Goal: Task Accomplishment & Management: Use online tool/utility

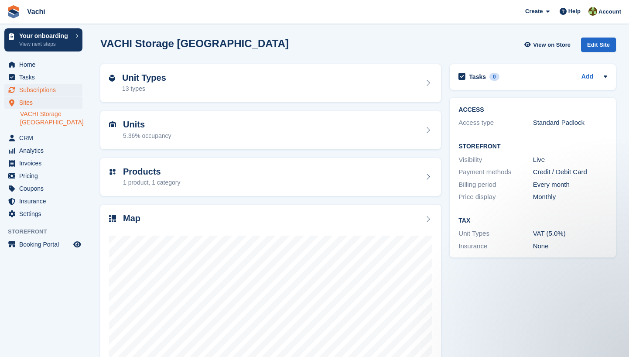
click at [55, 90] on span "Subscriptions" at bounding box center [45, 90] width 52 height 12
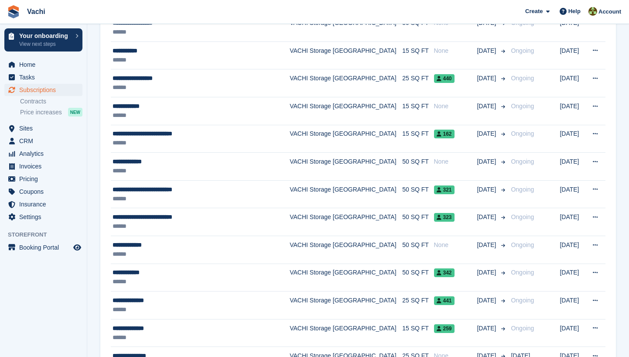
scroll to position [173, 0]
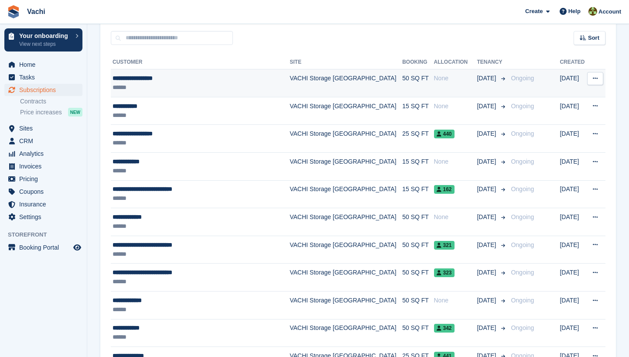
click at [434, 77] on div "None" at bounding box center [455, 78] width 43 height 9
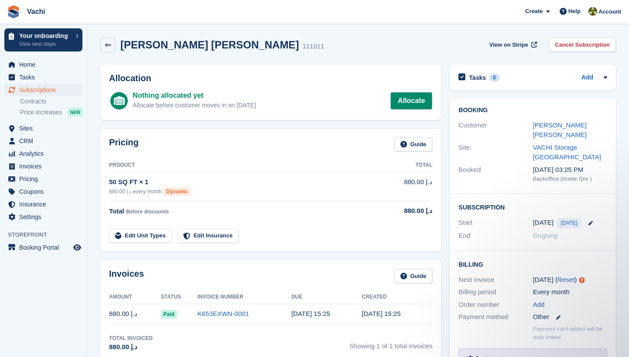
click at [413, 105] on link "Allocate" at bounding box center [411, 100] width 42 height 17
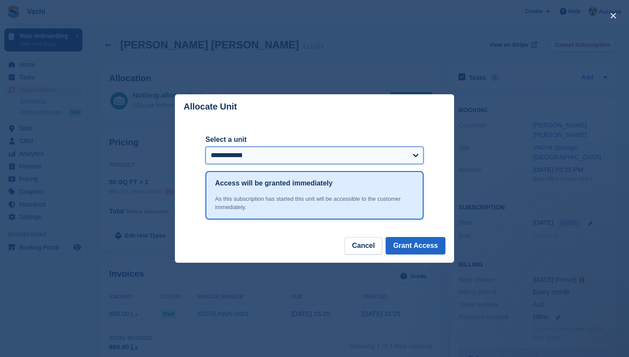
select select "******"
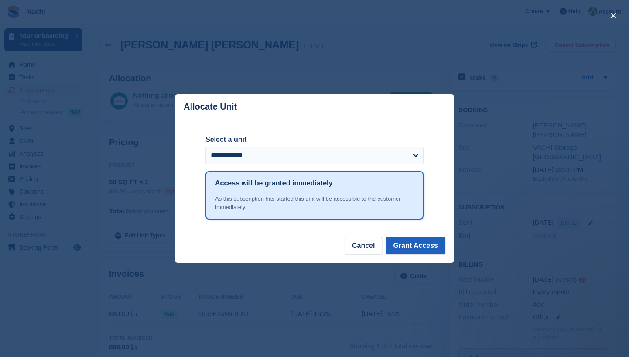
click at [420, 242] on button "Grant Access" at bounding box center [415, 245] width 60 height 17
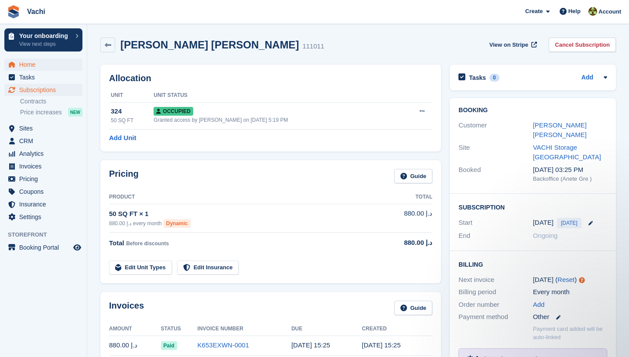
click at [43, 65] on span "Home" at bounding box center [45, 64] width 52 height 12
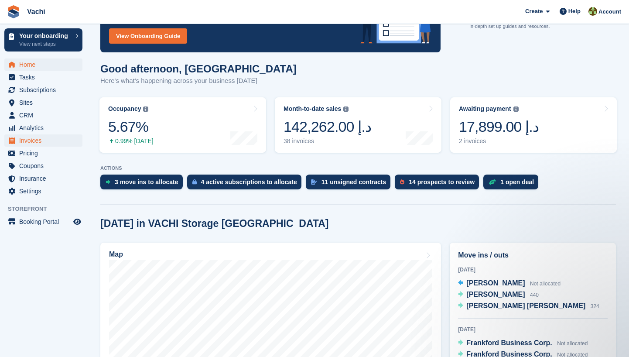
click at [42, 140] on span "Invoices" at bounding box center [45, 140] width 52 height 12
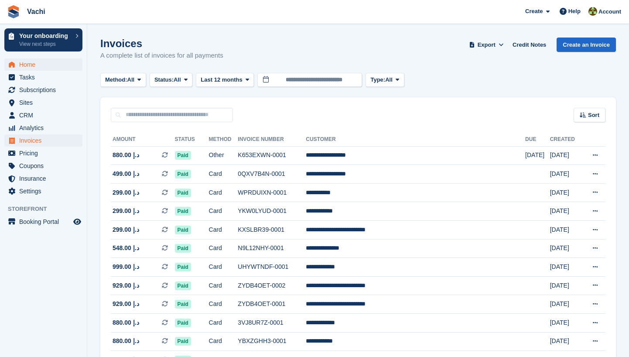
click at [37, 62] on span "Home" at bounding box center [45, 64] width 52 height 12
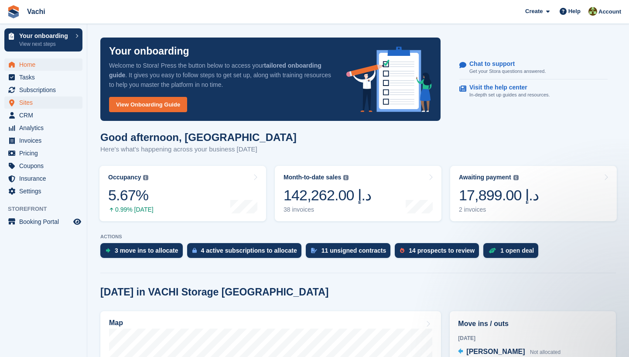
click at [42, 103] on span "Sites" at bounding box center [45, 102] width 52 height 12
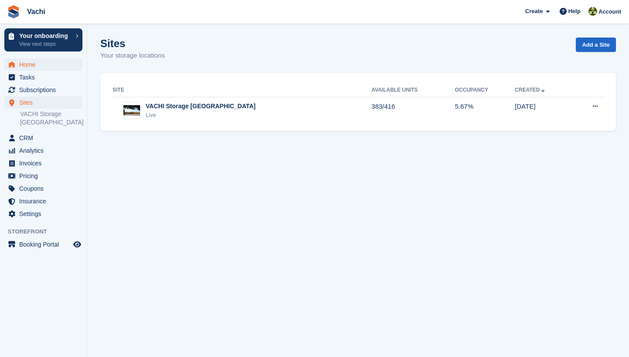
click at [57, 66] on span "Home" at bounding box center [45, 64] width 52 height 12
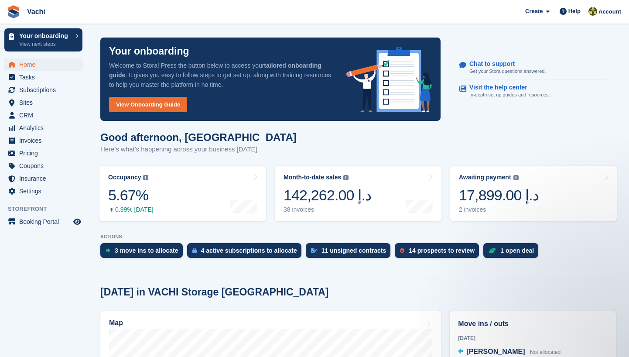
click at [102, 110] on div "Your onboarding Welcome to Stora! Press the button below to access your tailore…" at bounding box center [270, 78] width 340 height 83
